Goal: Find specific page/section: Locate a particular part of the current website

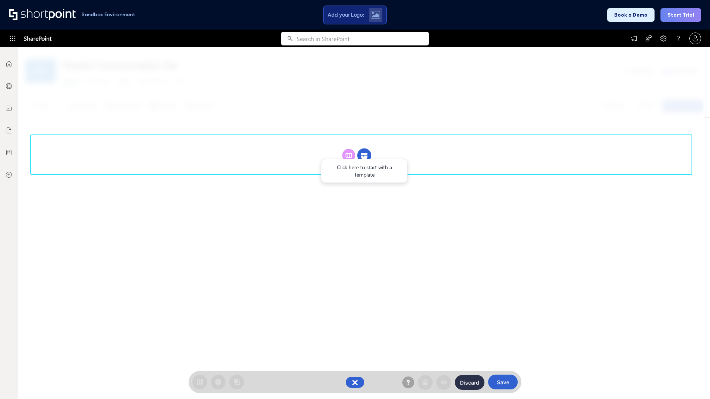
click at [364, 149] on circle at bounding box center [364, 156] width 14 height 14
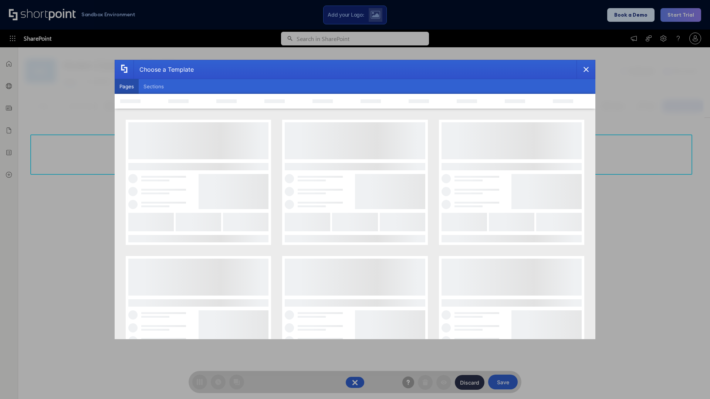
scroll to position [101, 0]
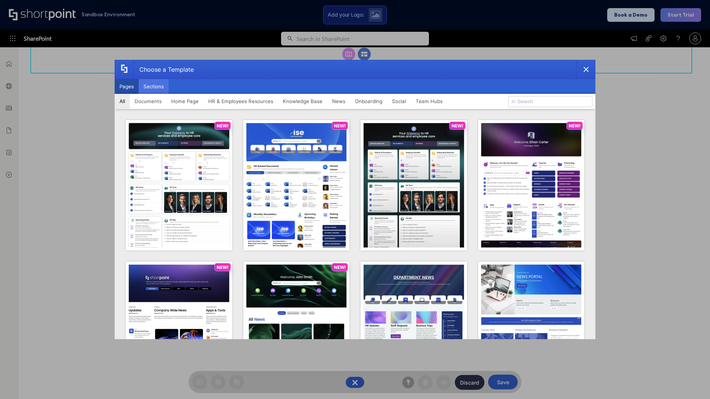
click at [153, 87] on button "Sections" at bounding box center [154, 86] width 30 height 15
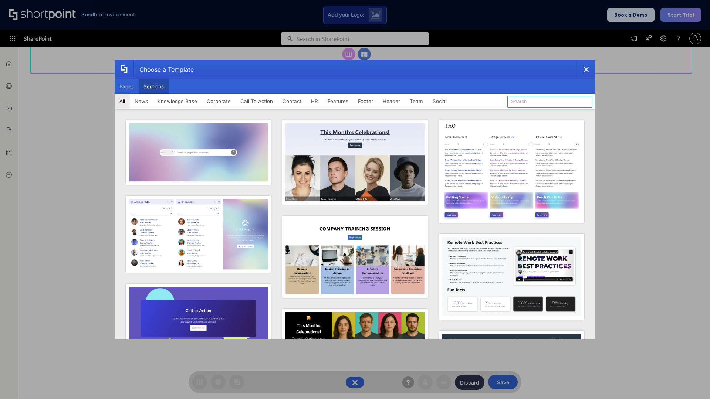
type input "Employee Spotlight 2"
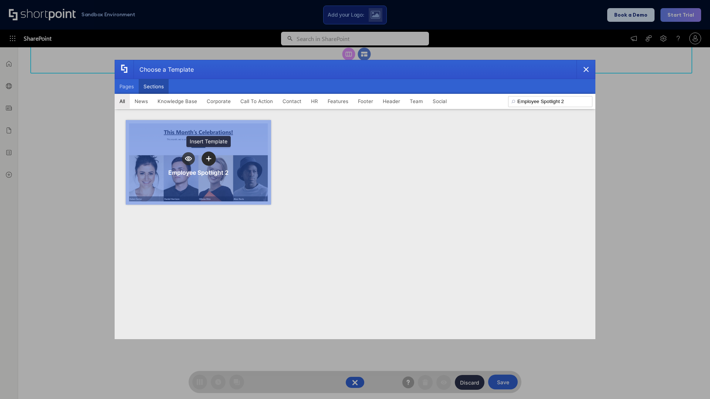
click at [209, 159] on icon "template selector" at bounding box center [208, 158] width 5 height 5
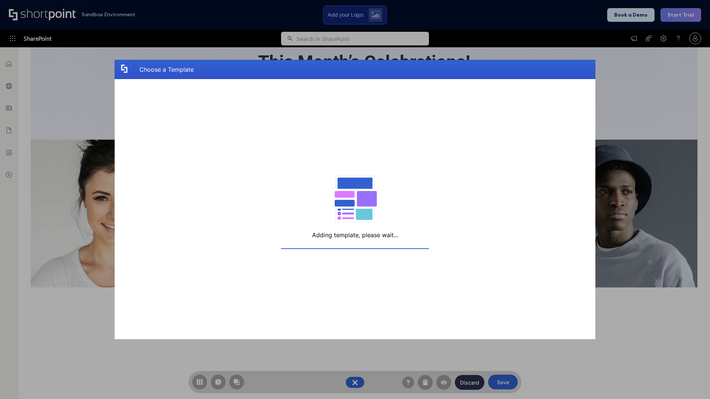
scroll to position [118, 0]
